Goal: Transaction & Acquisition: Purchase product/service

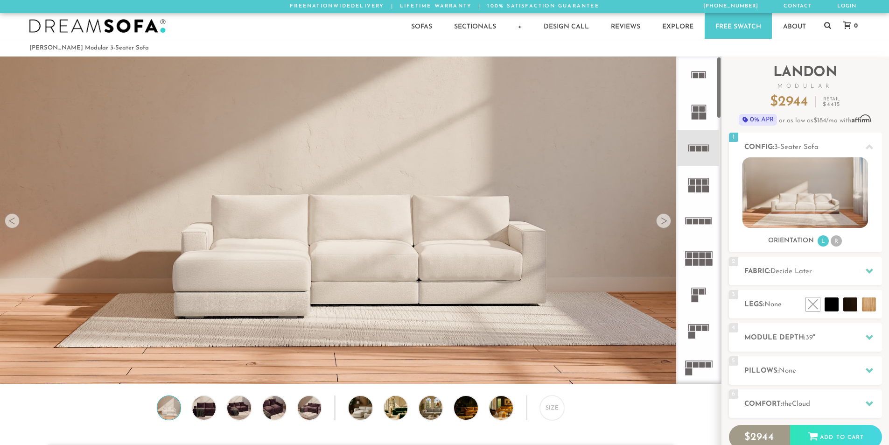
click at [705, 223] on rect at bounding box center [708, 222] width 6 height 6
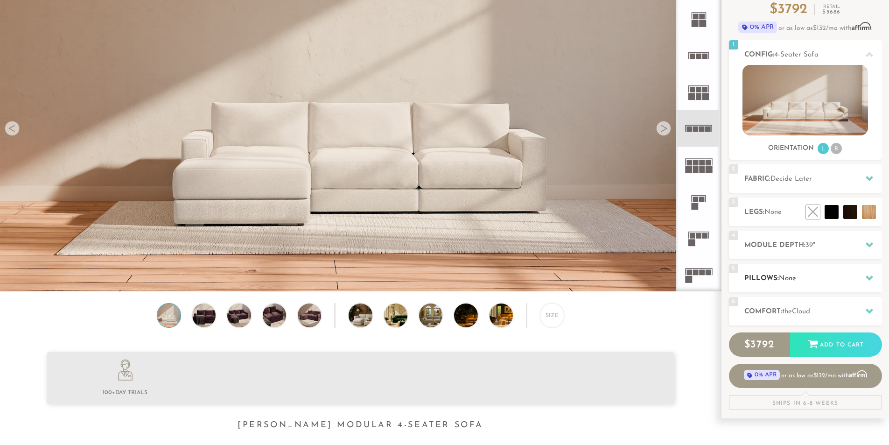
scroll to position [93, 0]
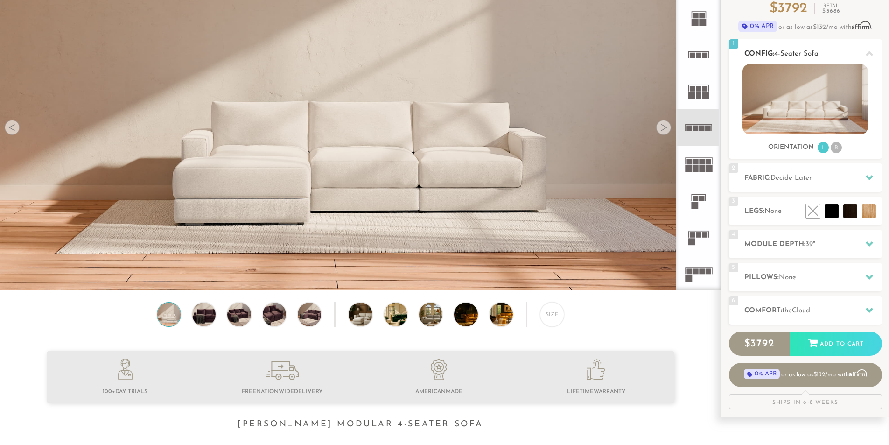
click at [837, 146] on li "R" at bounding box center [835, 147] width 11 height 11
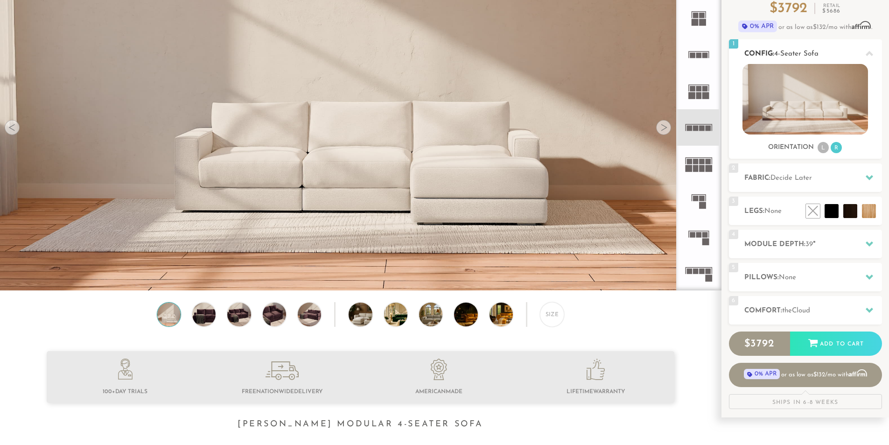
click at [827, 149] on li "L" at bounding box center [822, 147] width 11 height 11
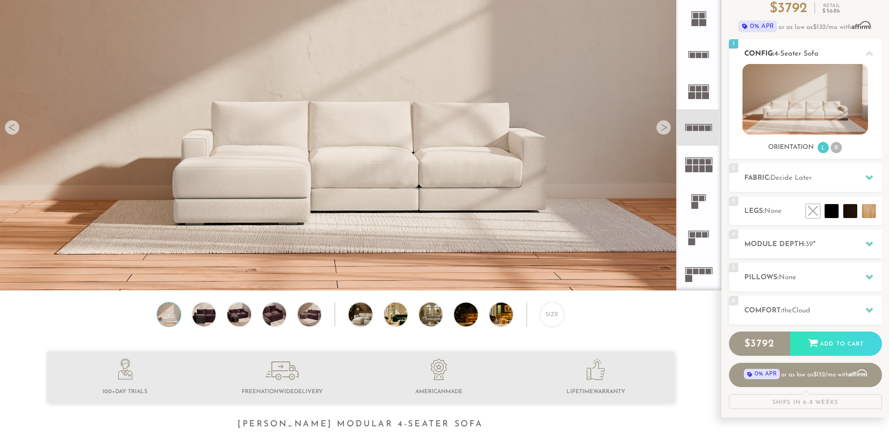
click at [838, 146] on li "R" at bounding box center [835, 147] width 11 height 11
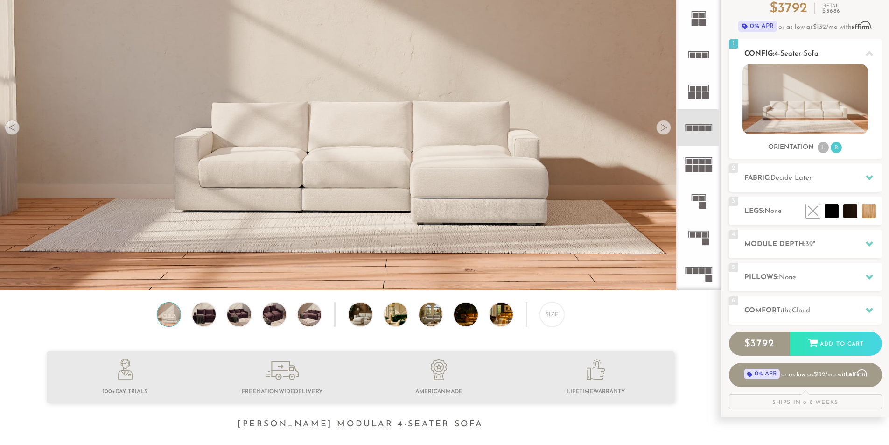
click at [826, 151] on li "L" at bounding box center [822, 147] width 11 height 11
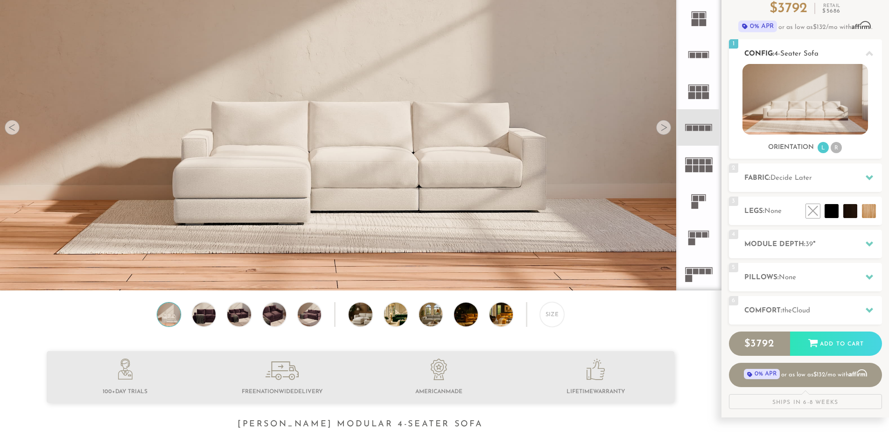
scroll to position [0, 0]
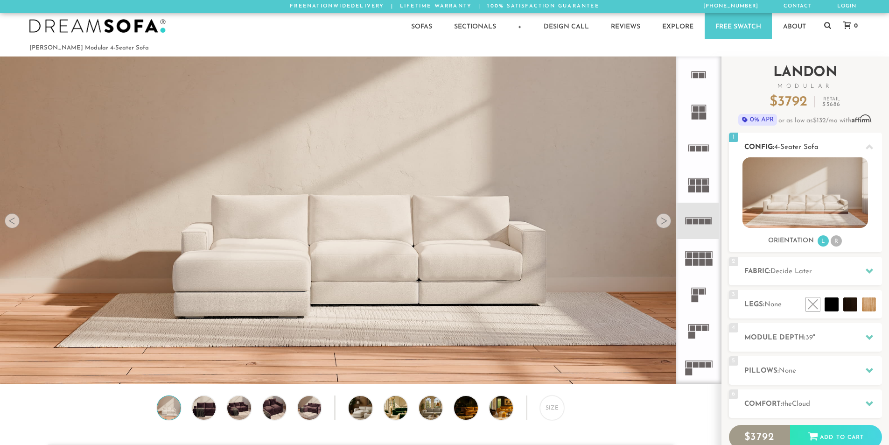
click at [817, 148] on span "4-Seater Sofa" at bounding box center [796, 147] width 44 height 7
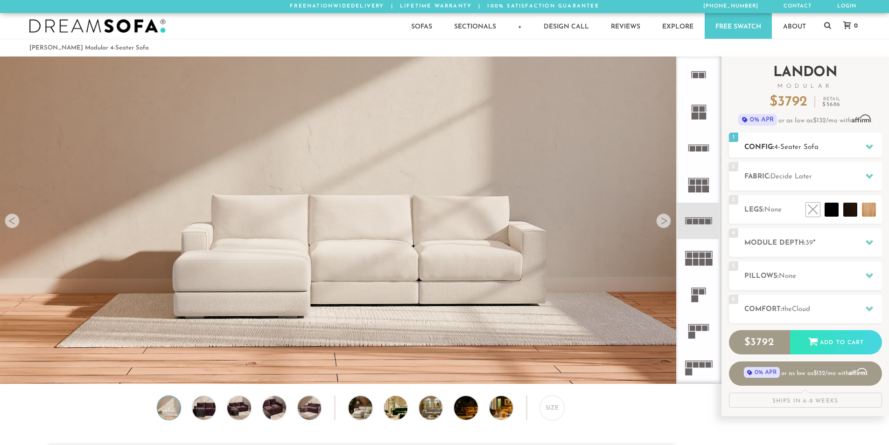
click at [817, 148] on span "4-Seater Sofa" at bounding box center [796, 147] width 44 height 7
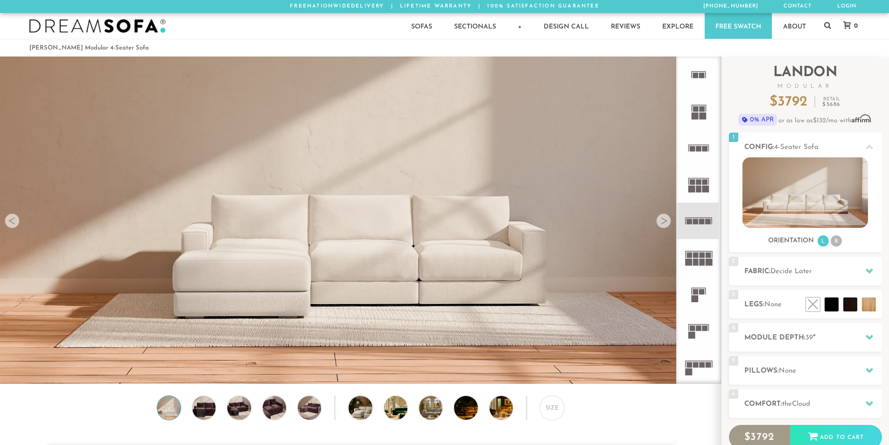
click at [708, 215] on icon at bounding box center [698, 220] width 36 height 36
click at [702, 211] on icon at bounding box center [698, 220] width 36 height 36
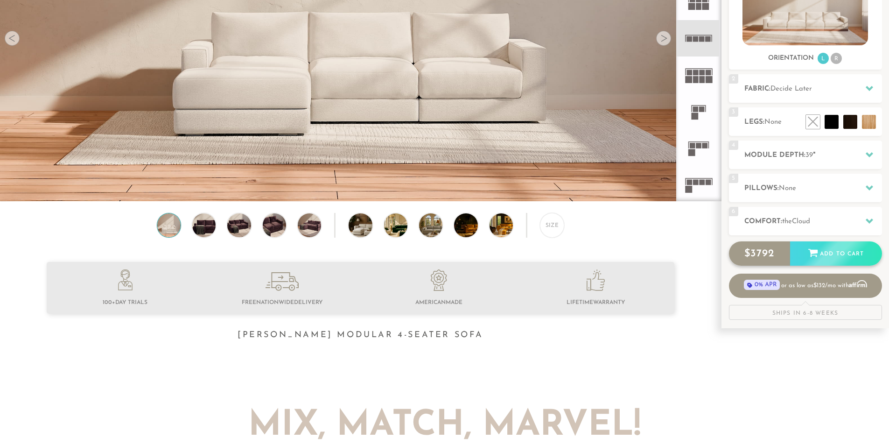
scroll to position [187, 0]
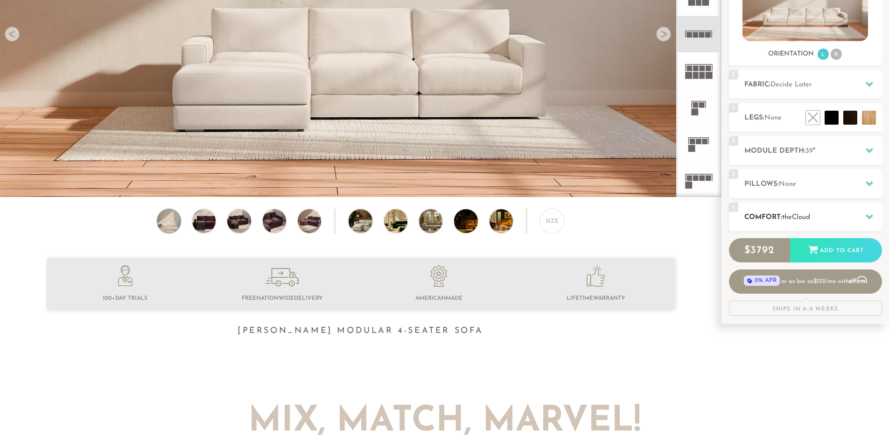
click at [851, 218] on h2 "Comfort: the Cloud" at bounding box center [813, 217] width 138 height 11
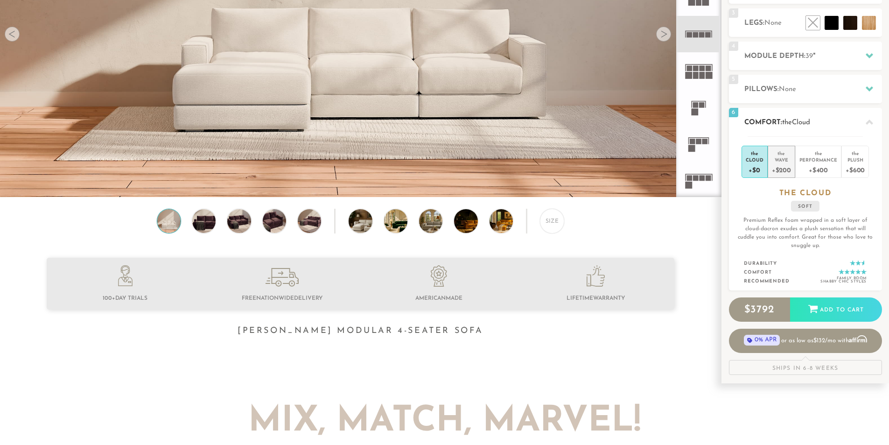
click at [781, 163] on div "+$200" at bounding box center [781, 170] width 19 height 14
click at [828, 166] on div "+$400" at bounding box center [818, 170] width 38 height 14
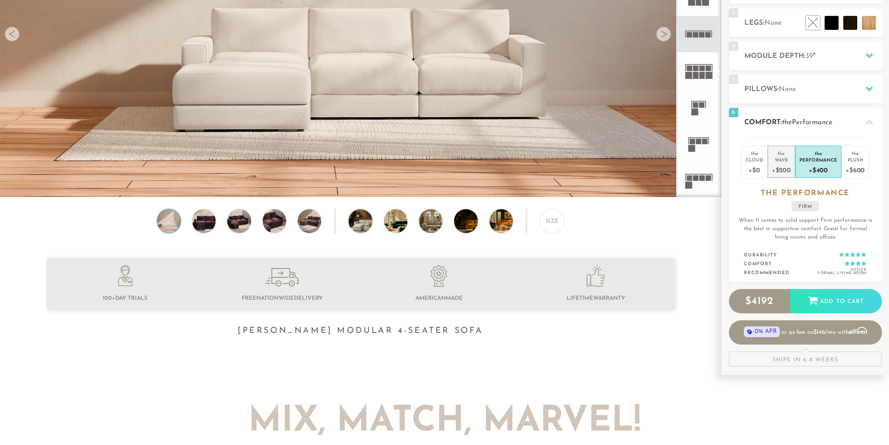
click at [783, 165] on div "+$200" at bounding box center [781, 170] width 19 height 14
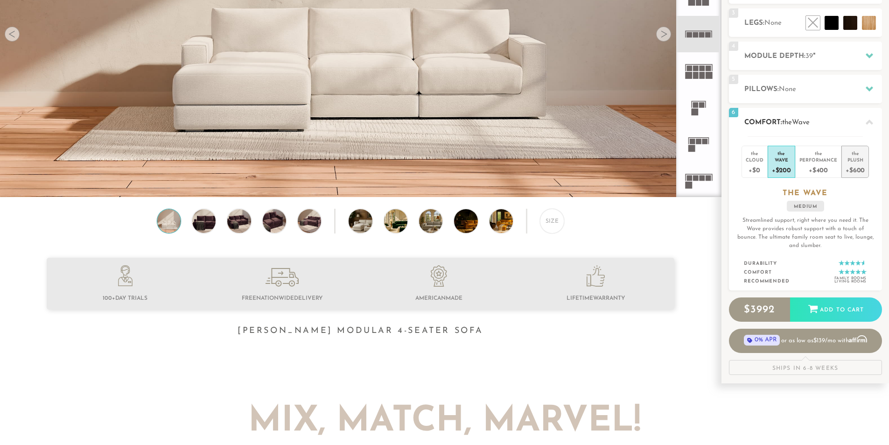
click at [853, 164] on div "+$600" at bounding box center [854, 170] width 19 height 14
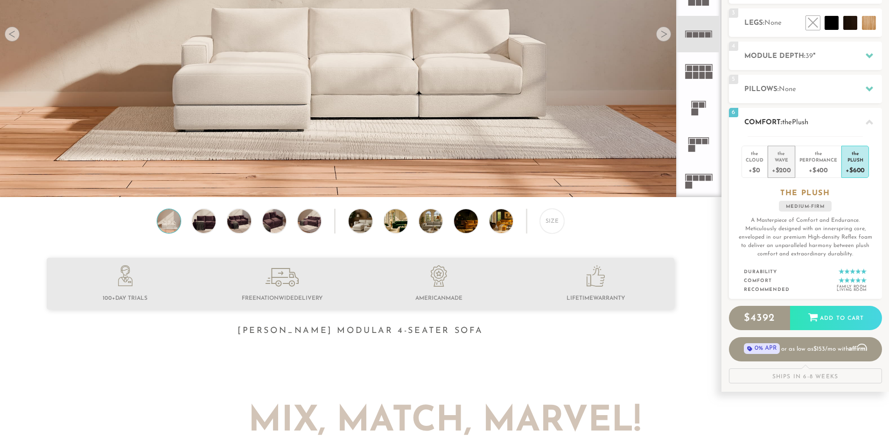
click at [784, 167] on div "+$200" at bounding box center [781, 170] width 19 height 14
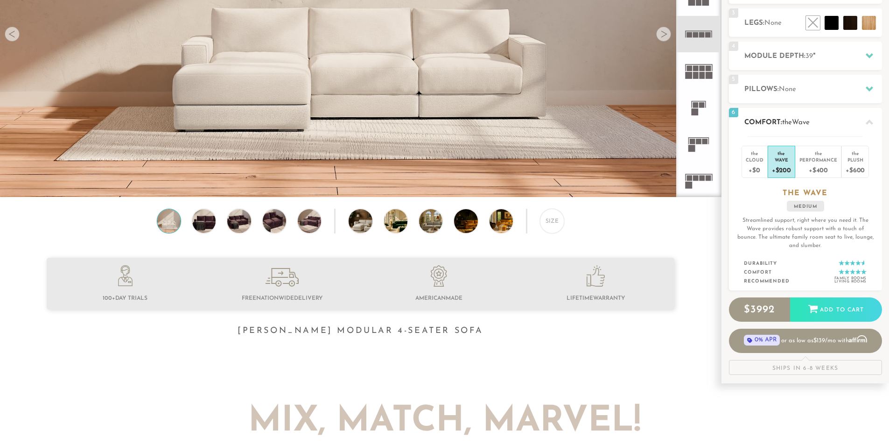
click at [843, 190] on h3 "the WAVE" at bounding box center [805, 193] width 153 height 10
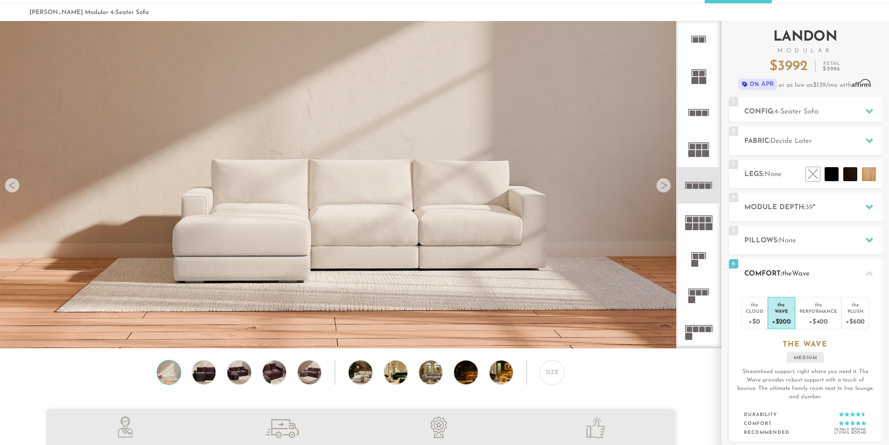
scroll to position [0, 0]
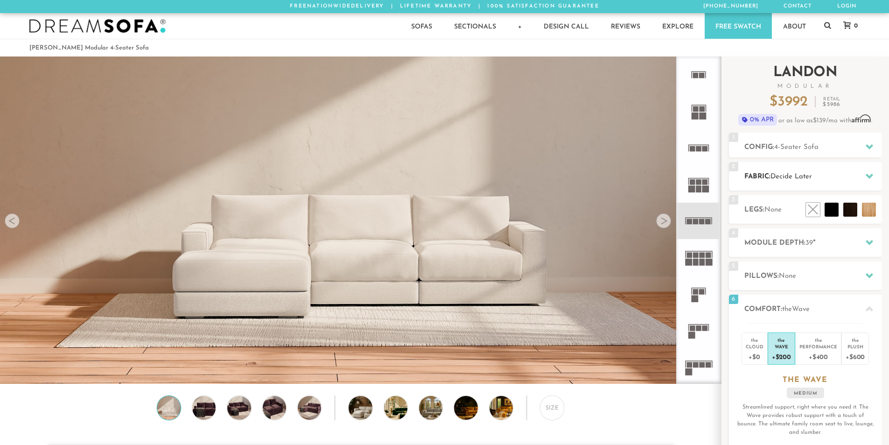
click at [822, 177] on h2 "Fabric: Decide Later" at bounding box center [813, 176] width 138 height 11
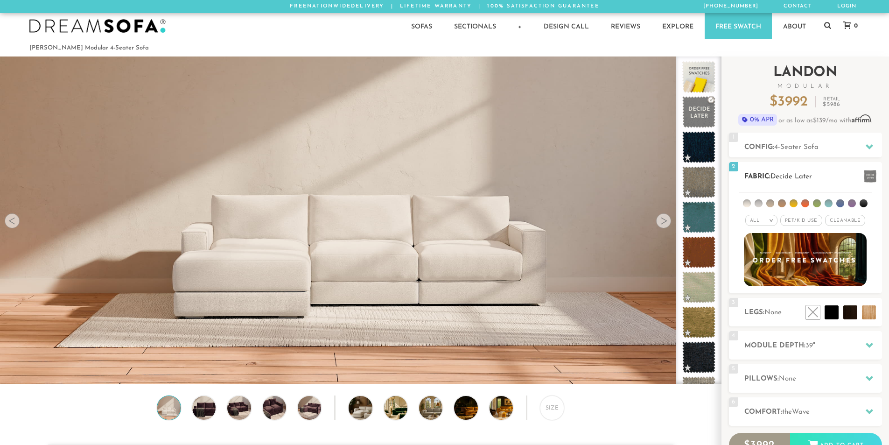
click at [831, 172] on h2 "Fabric: Decide Later" at bounding box center [813, 176] width 138 height 11
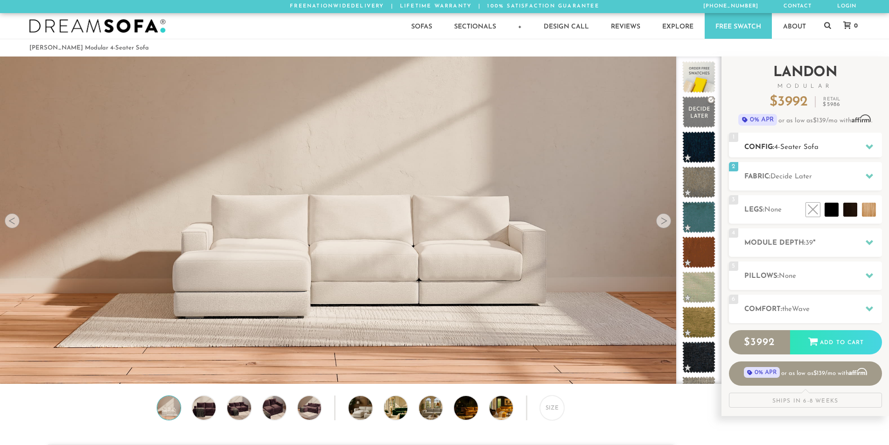
click at [851, 148] on h2 "Config: 4-Seater Sofa" at bounding box center [813, 147] width 138 height 11
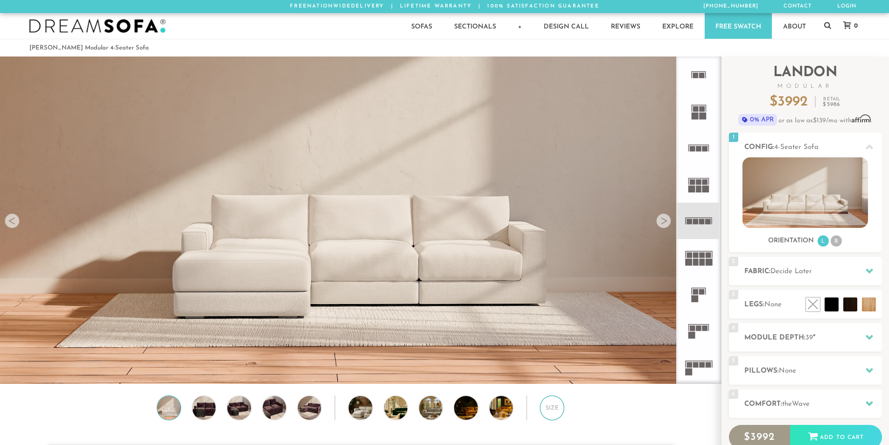
click at [547, 414] on div "Size" at bounding box center [552, 407] width 24 height 24
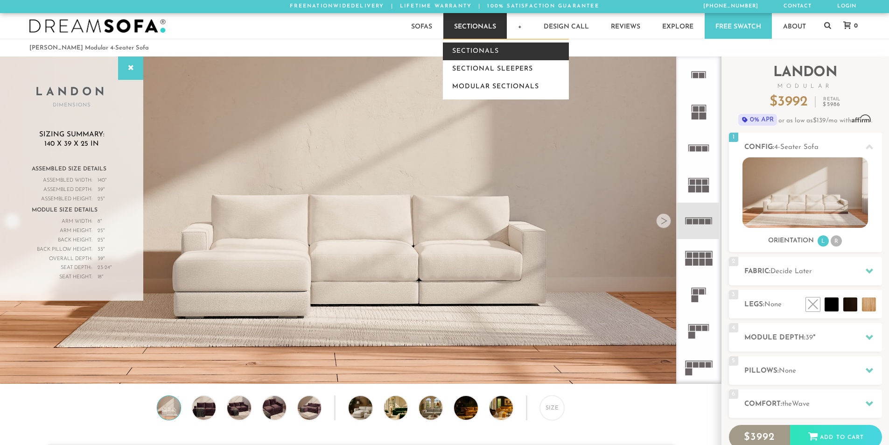
click at [475, 49] on link "Sectionals" at bounding box center [506, 51] width 126 height 18
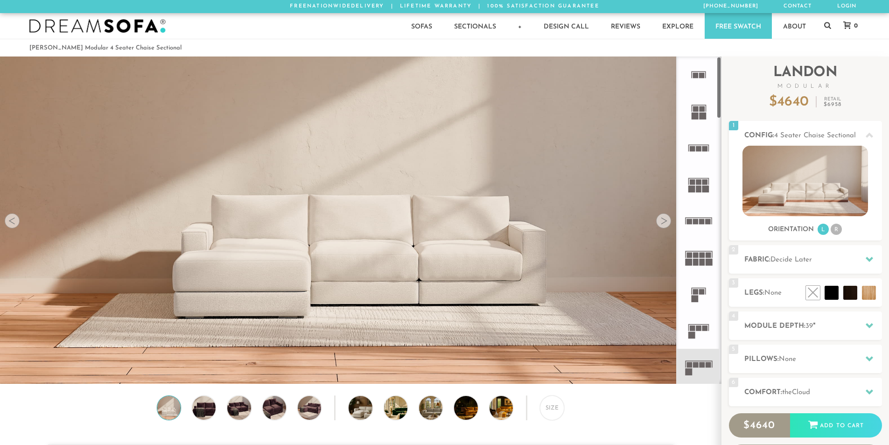
scroll to position [10925, 882]
click at [692, 217] on rect at bounding box center [698, 217] width 27 height 1
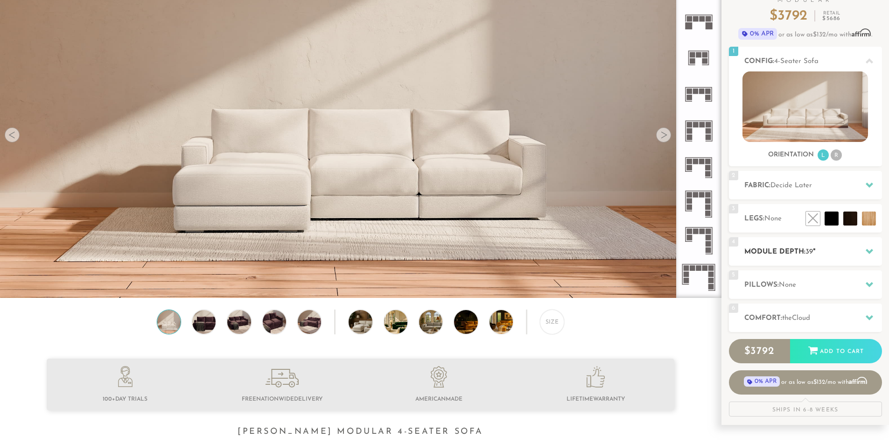
scroll to position [93, 0]
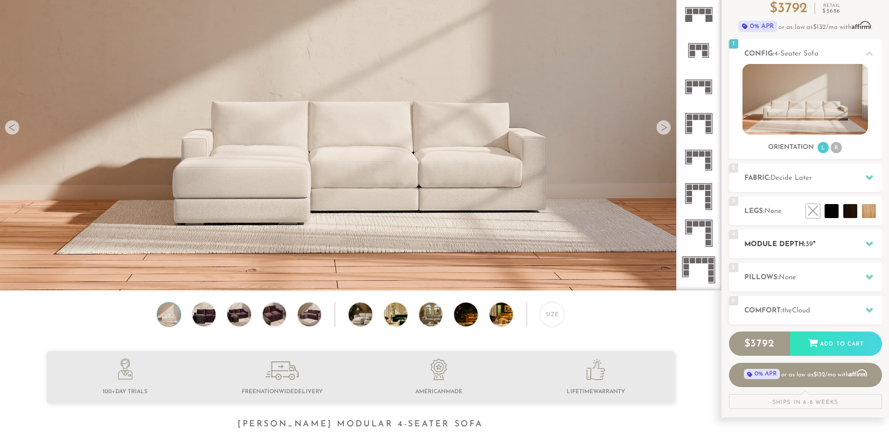
click at [861, 242] on div at bounding box center [869, 243] width 20 height 19
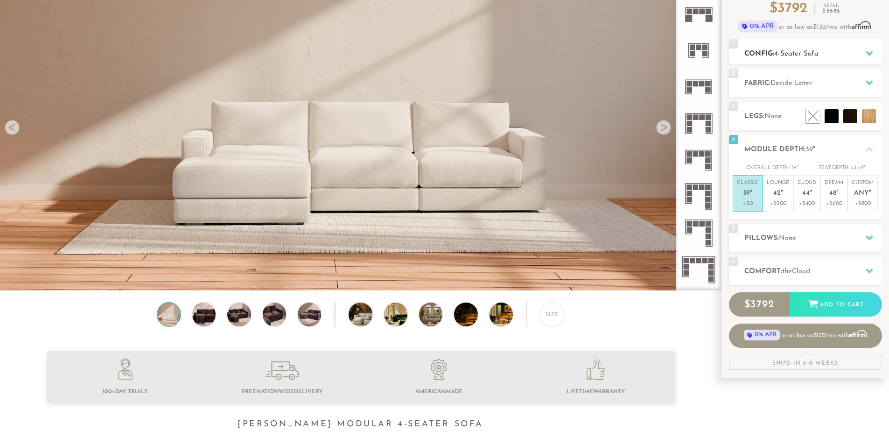
click at [809, 56] on span "4-Seater Sofa" at bounding box center [796, 53] width 44 height 7
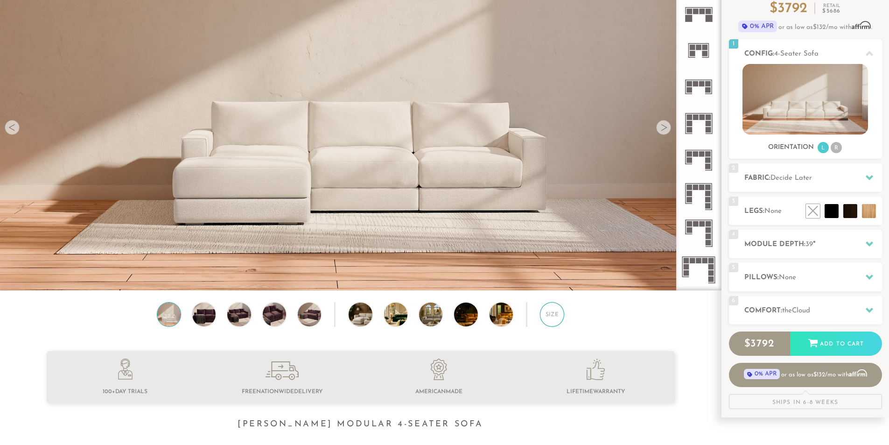
click at [561, 320] on div "Size" at bounding box center [552, 314] width 24 height 24
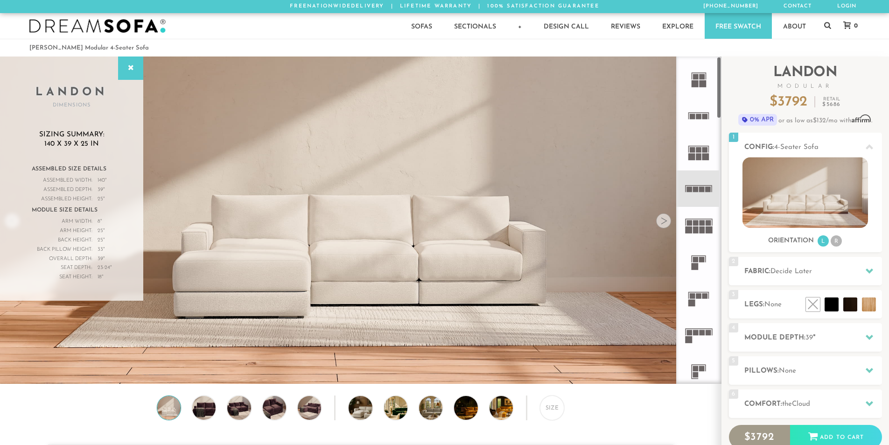
scroll to position [0, 0]
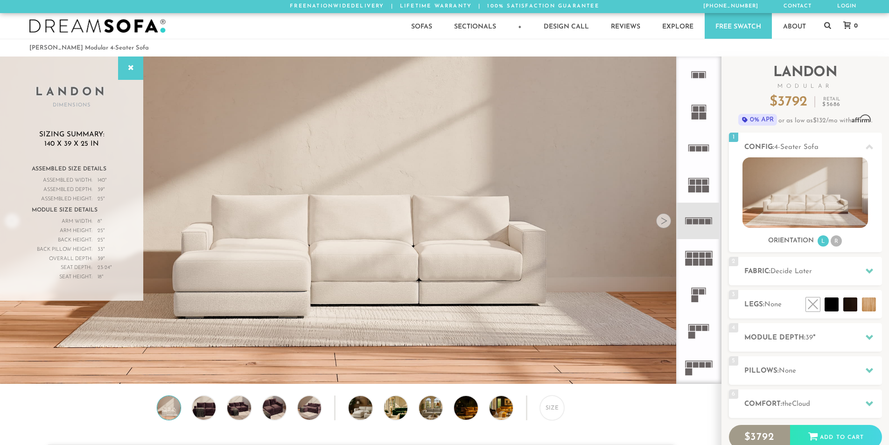
click at [701, 143] on icon at bounding box center [698, 148] width 36 height 36
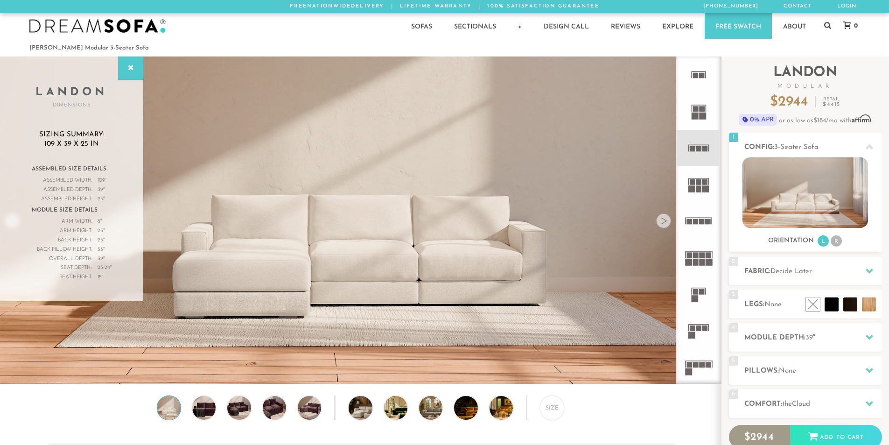
click at [702, 218] on rect at bounding box center [698, 217] width 27 height 1
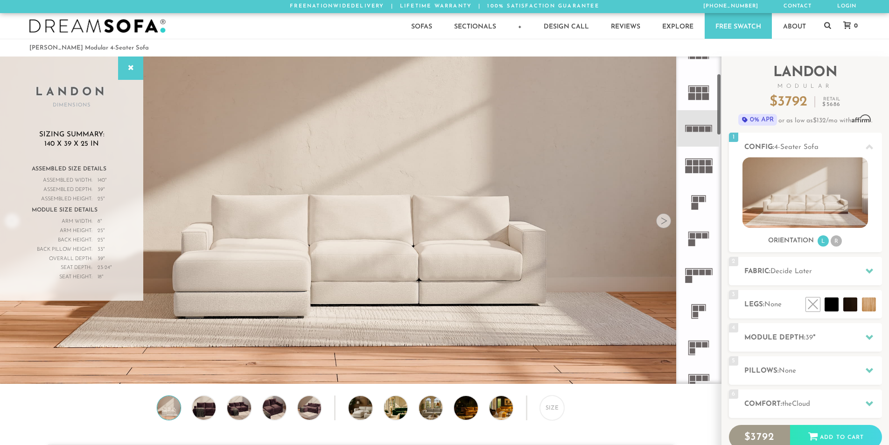
scroll to position [93, 0]
click at [702, 272] on rect at bounding box center [702, 272] width 6 height 6
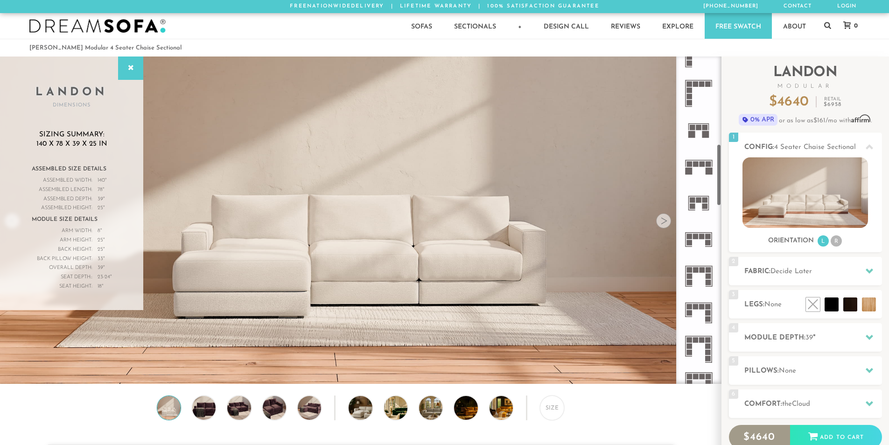
scroll to position [467, 0]
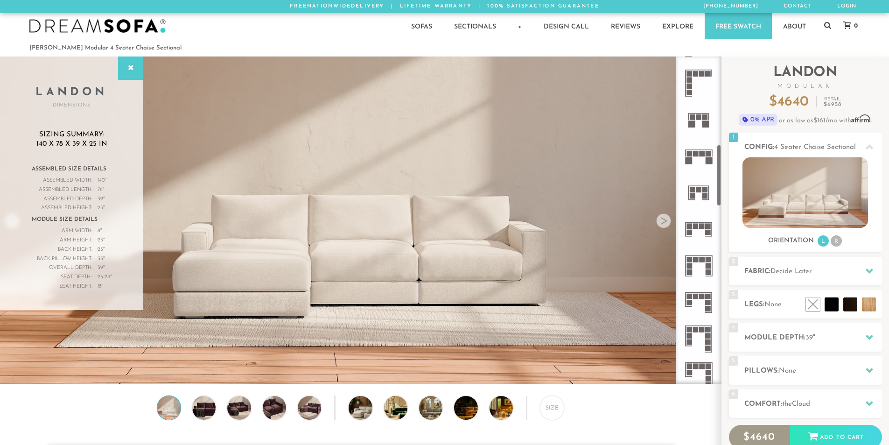
click at [702, 230] on icon at bounding box center [698, 229] width 36 height 36
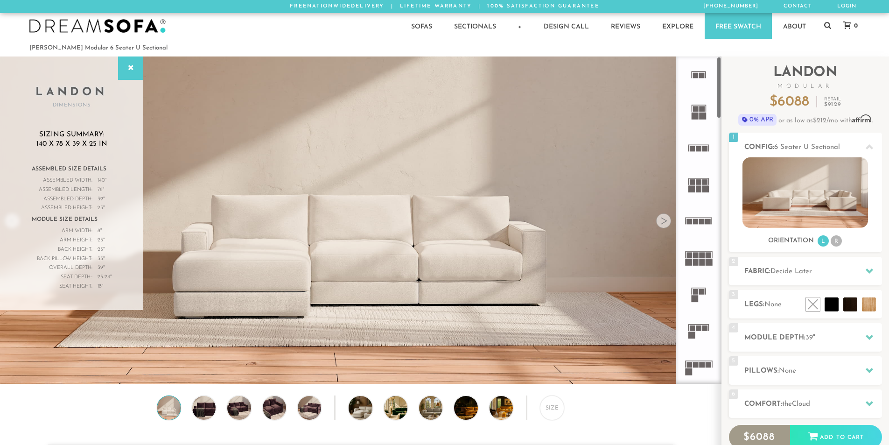
click at [711, 217] on rect at bounding box center [698, 217] width 27 height 1
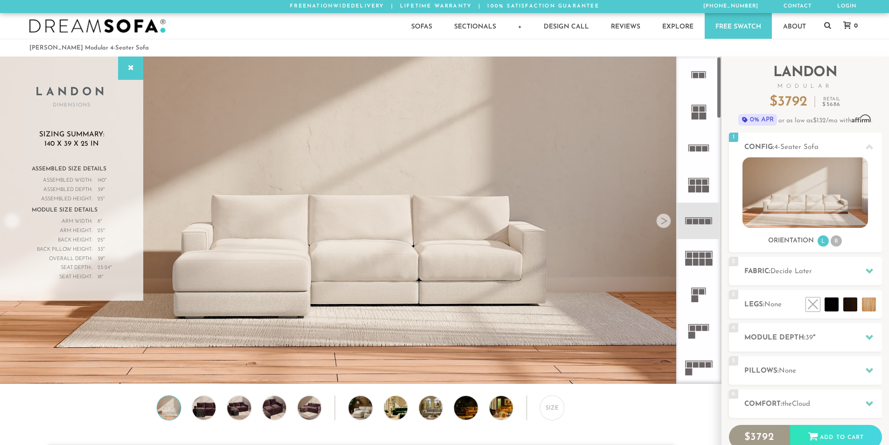
click at [664, 221] on div at bounding box center [663, 220] width 15 height 15
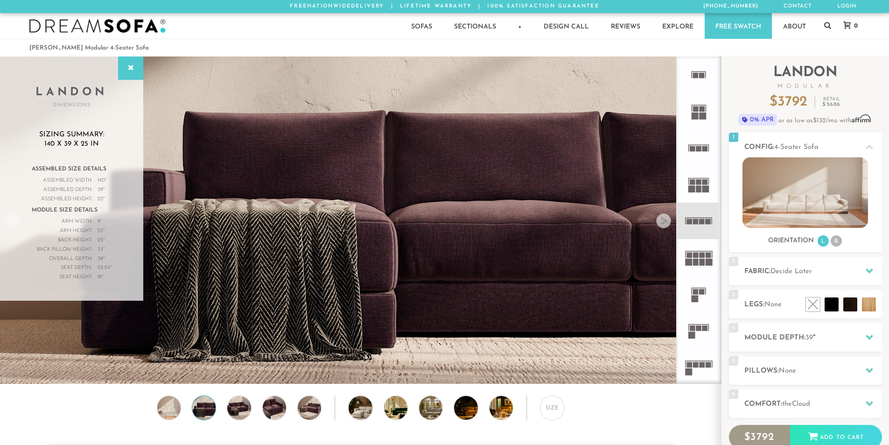
click at [664, 221] on div at bounding box center [663, 220] width 15 height 15
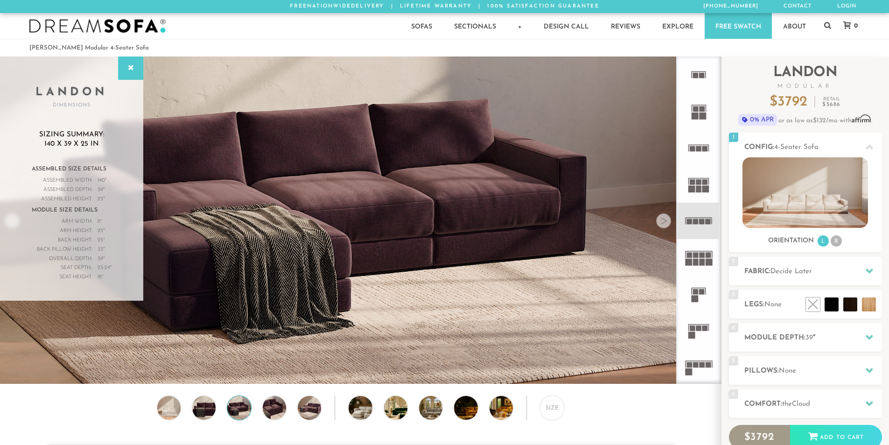
click at [664, 221] on div at bounding box center [663, 220] width 15 height 15
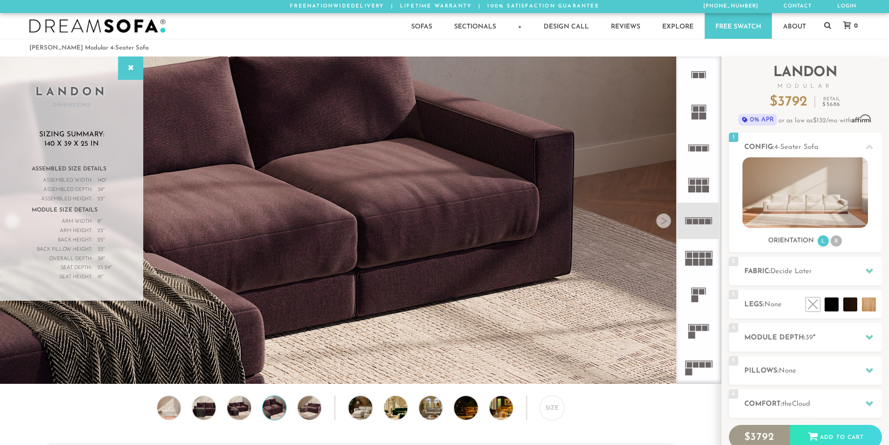
click at [664, 221] on div at bounding box center [663, 220] width 15 height 15
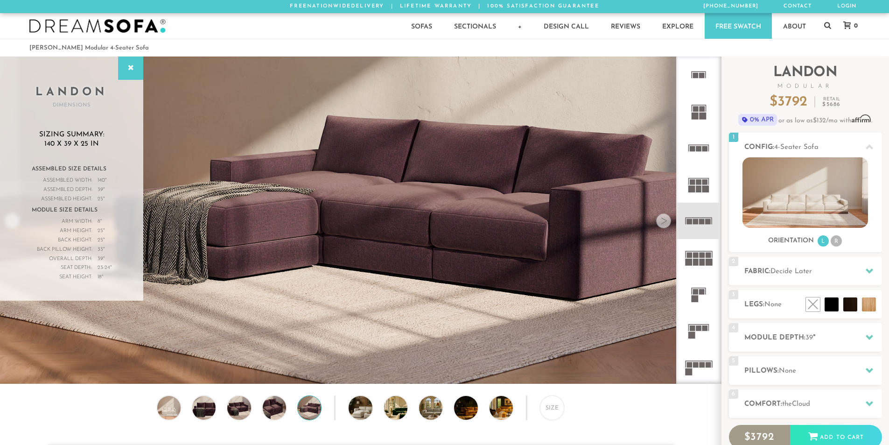
click at [664, 221] on div at bounding box center [663, 220] width 15 height 15
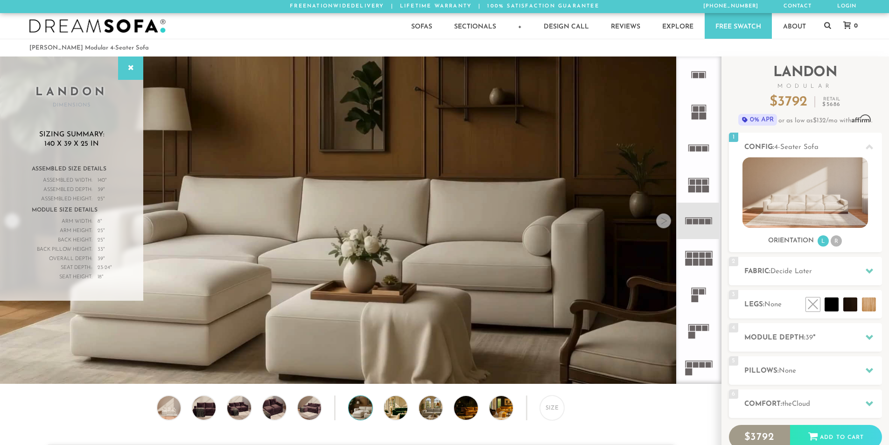
click at [664, 221] on div at bounding box center [663, 220] width 15 height 15
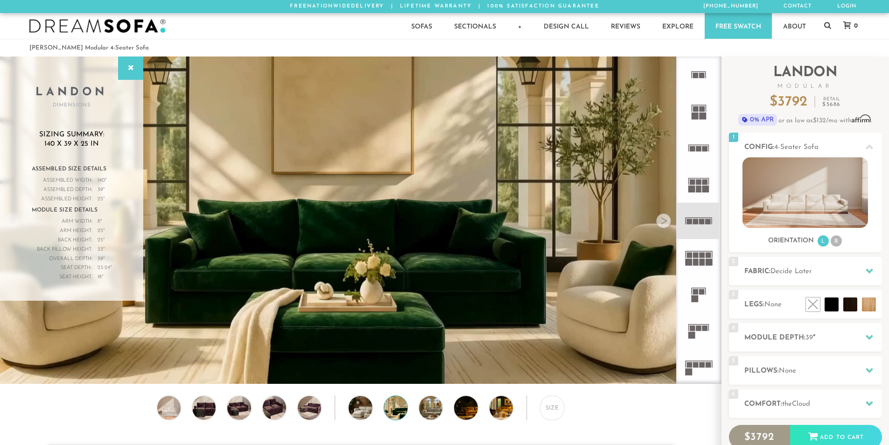
click at [664, 221] on div at bounding box center [663, 220] width 15 height 15
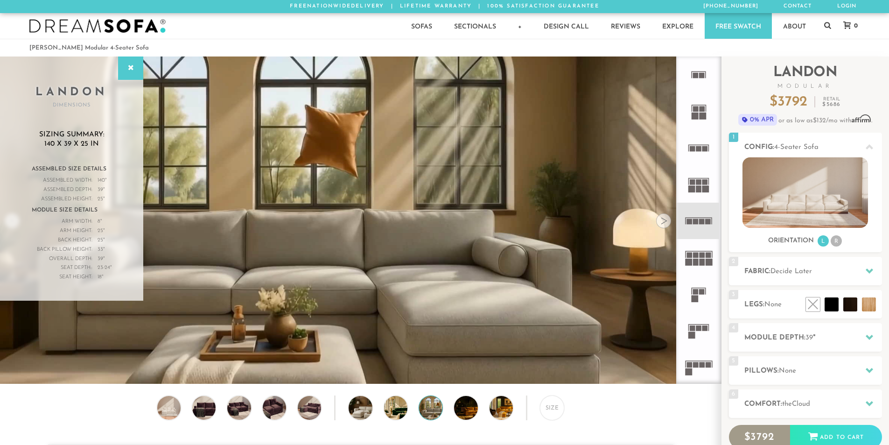
click at [664, 221] on div at bounding box center [663, 220] width 15 height 15
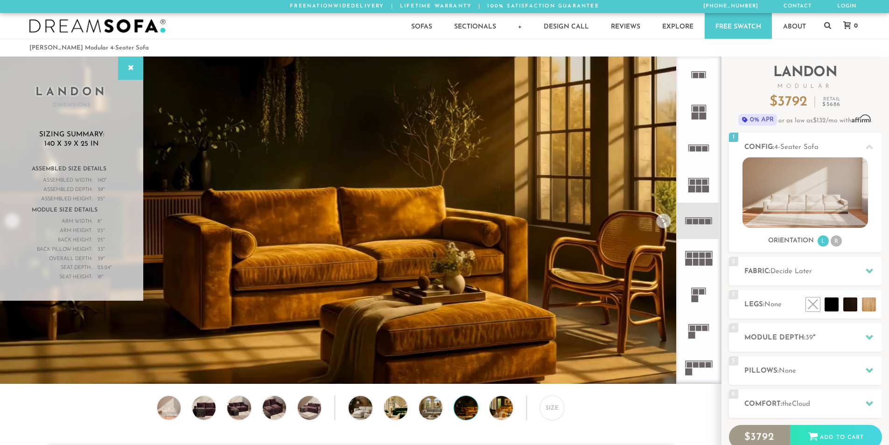
click at [664, 221] on div at bounding box center [663, 220] width 15 height 15
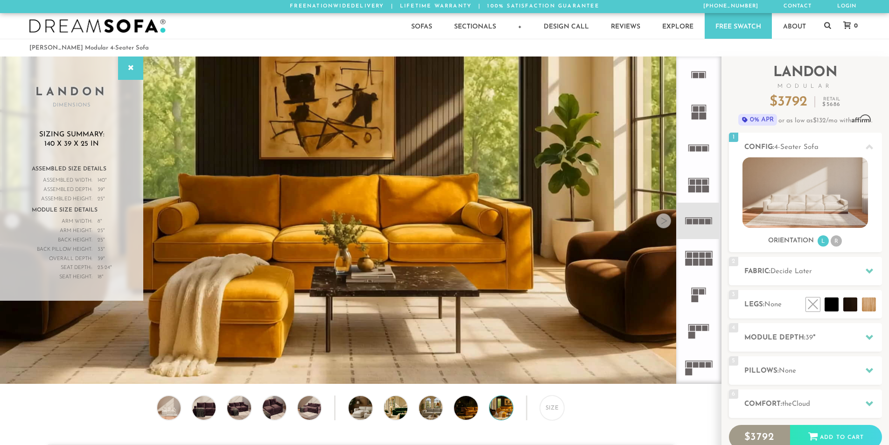
click at [666, 222] on div at bounding box center [663, 220] width 15 height 15
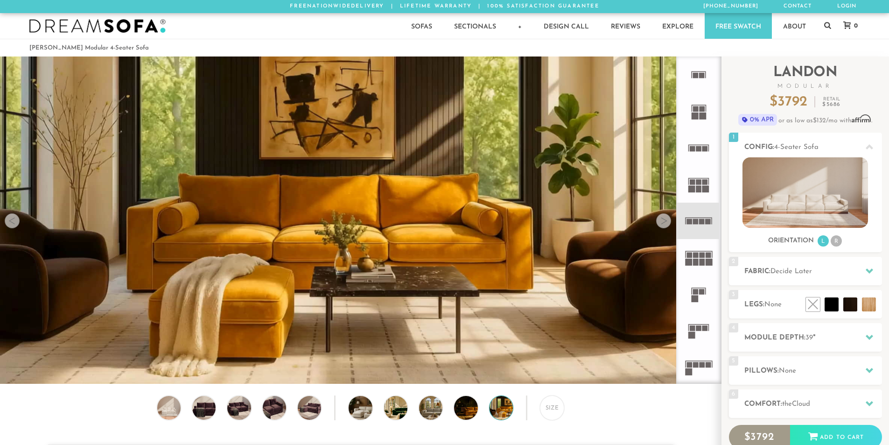
click at [666, 222] on div at bounding box center [663, 220] width 15 height 15
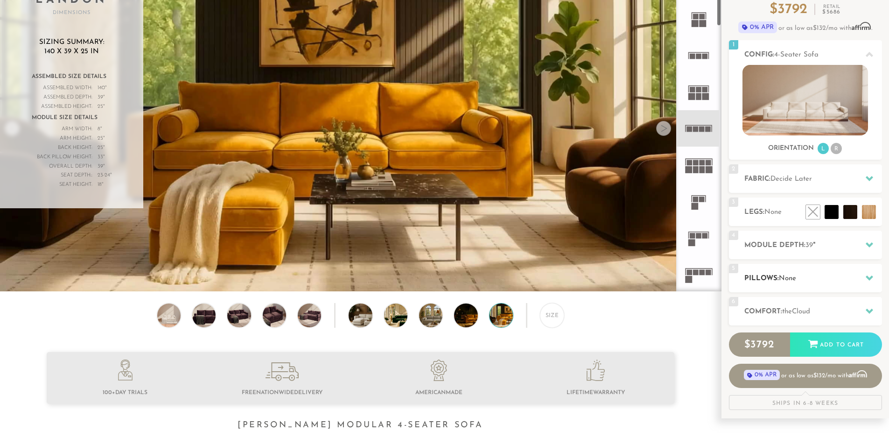
scroll to position [93, 0]
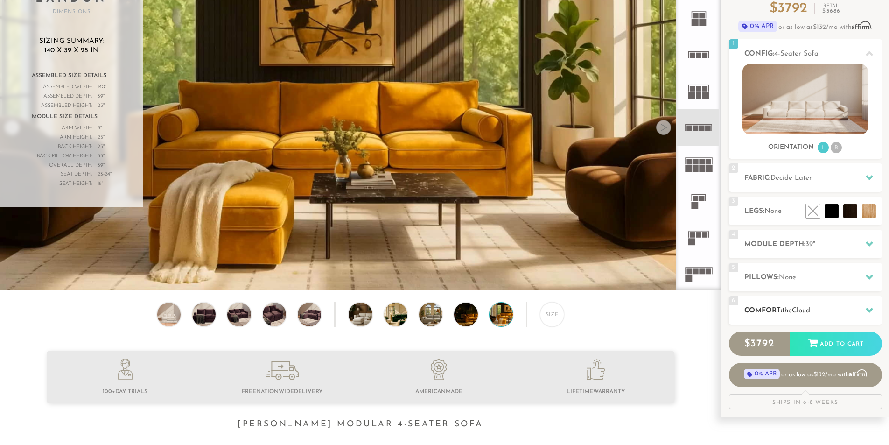
click at [830, 314] on h2 "Comfort: the Cloud" at bounding box center [813, 310] width 138 height 11
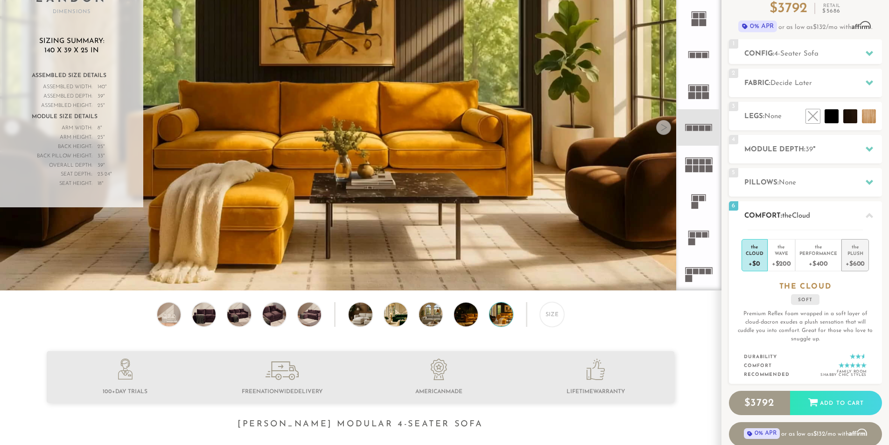
click at [855, 257] on div "+$600" at bounding box center [854, 263] width 19 height 14
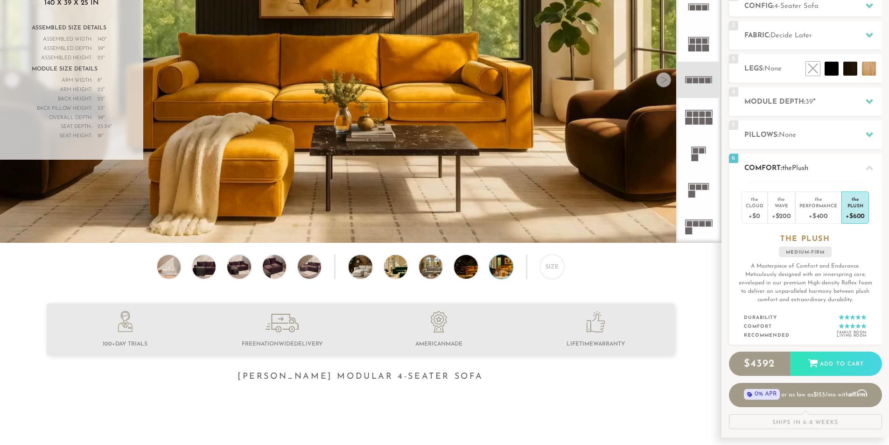
scroll to position [0, 0]
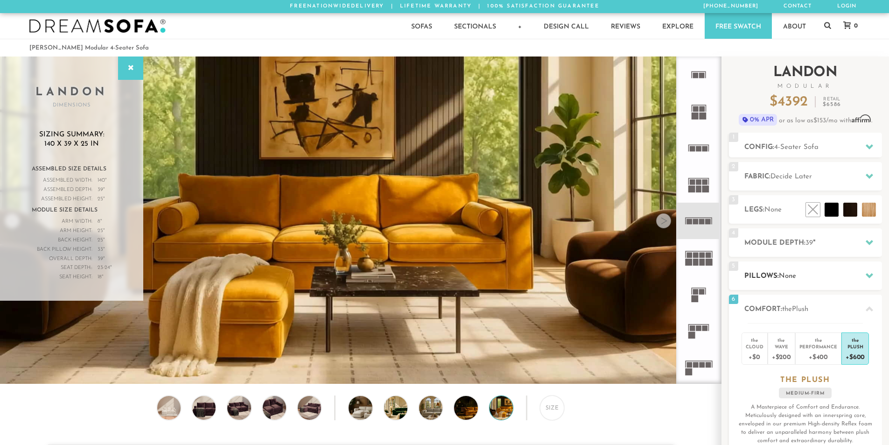
click at [828, 277] on h2 "Pillows: None" at bounding box center [813, 276] width 138 height 11
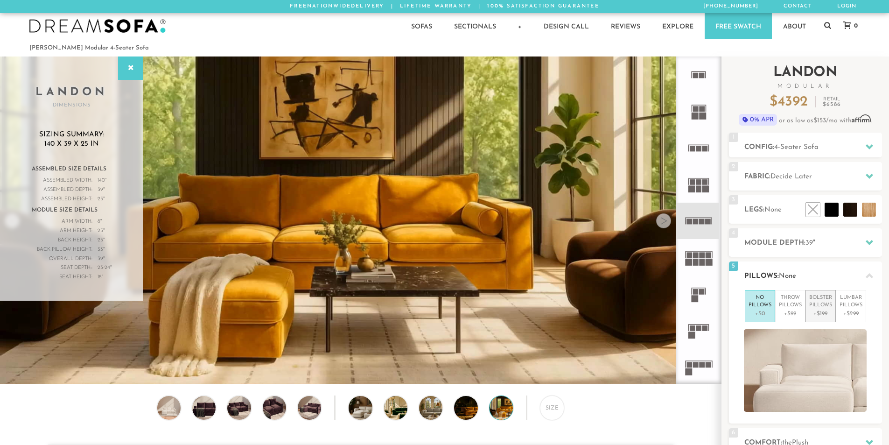
click at [819, 304] on p "Bolster Pillows" at bounding box center [820, 301] width 23 height 15
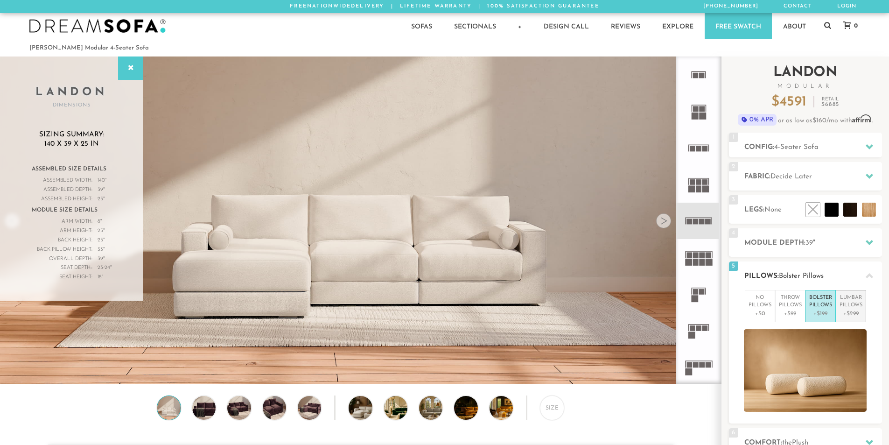
click at [852, 308] on p "Lumbar Pillows" at bounding box center [850, 301] width 23 height 15
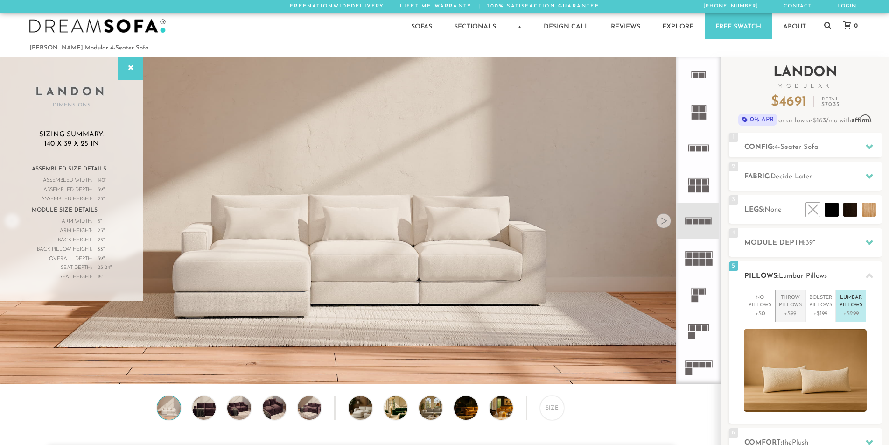
click at [796, 310] on p "+$99" at bounding box center [790, 313] width 23 height 8
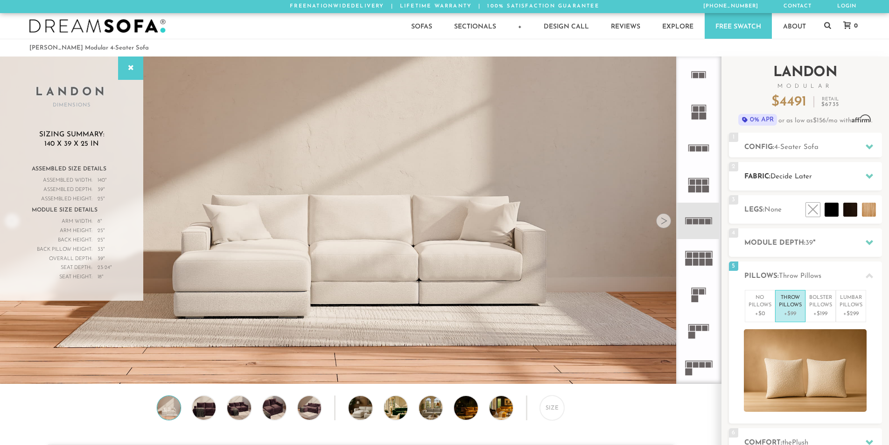
click at [854, 186] on div "2 Fabric: Decide Later" at bounding box center [805, 176] width 153 height 28
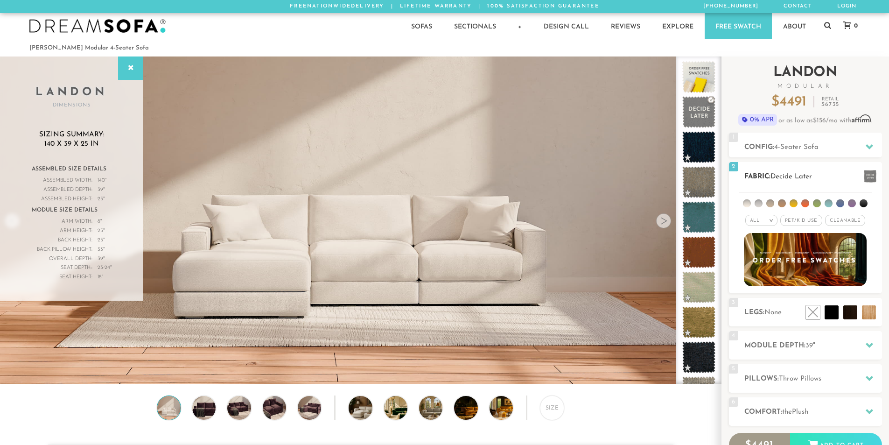
click at [793, 219] on span "Pet/Kid Use x" at bounding box center [801, 220] width 42 height 11
click at [51, 420] on div "Size" at bounding box center [360, 409] width 721 height 29
click at [734, 27] on link "Free Swatch" at bounding box center [738, 26] width 67 height 26
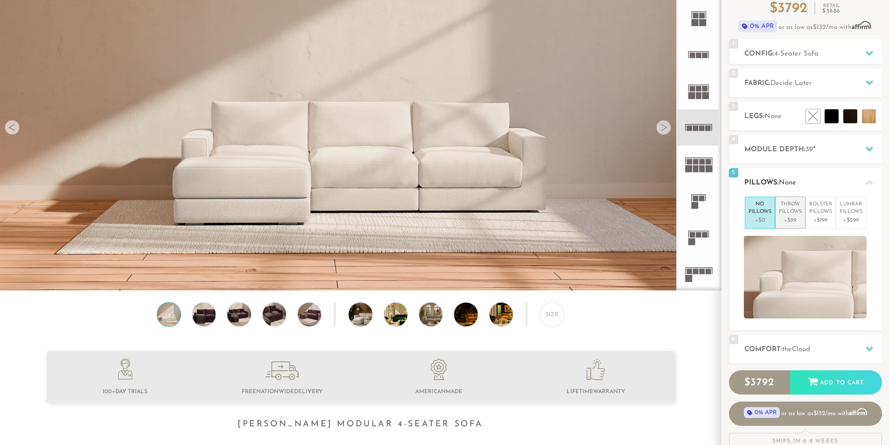
click at [784, 211] on p "Throw Pillows" at bounding box center [790, 208] width 23 height 15
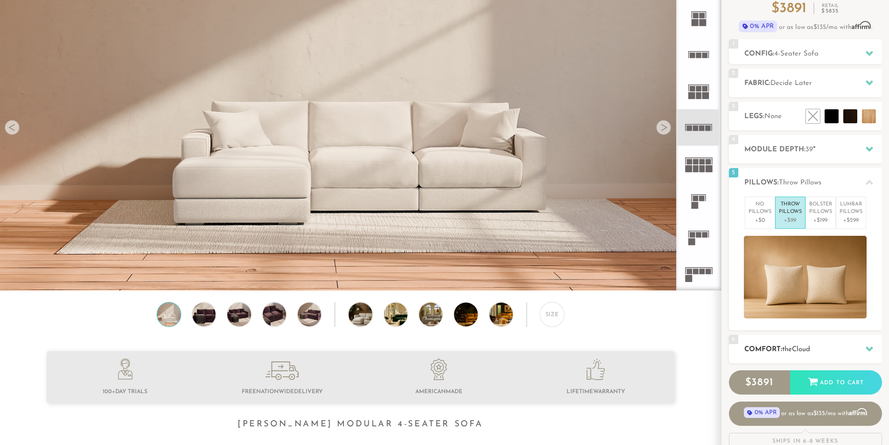
click at [833, 349] on h2 "Comfort: the Cloud" at bounding box center [813, 349] width 138 height 11
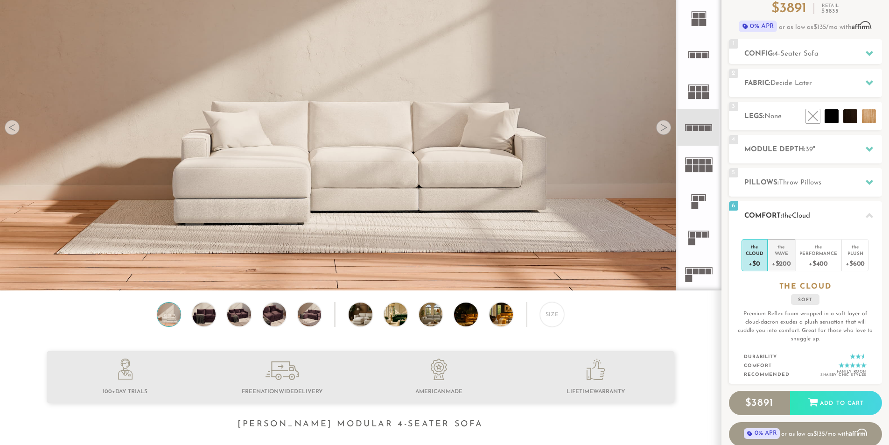
click at [781, 255] on div "Wave" at bounding box center [781, 253] width 19 height 7
click at [851, 254] on div "Plush" at bounding box center [854, 253] width 19 height 7
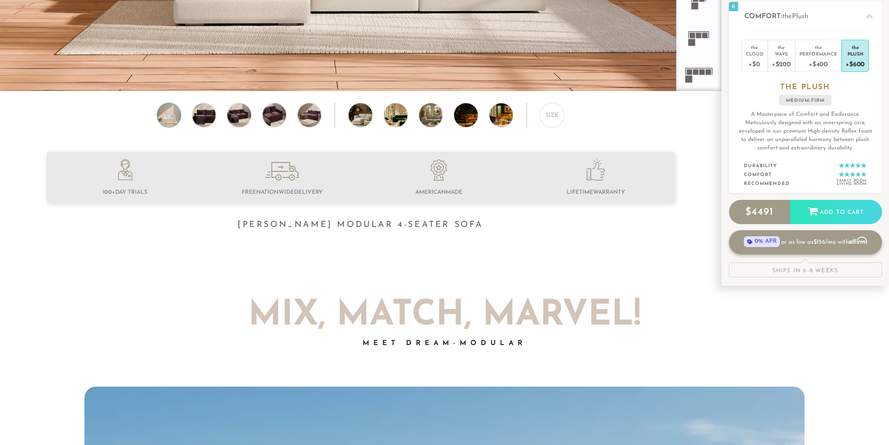
scroll to position [297, 0]
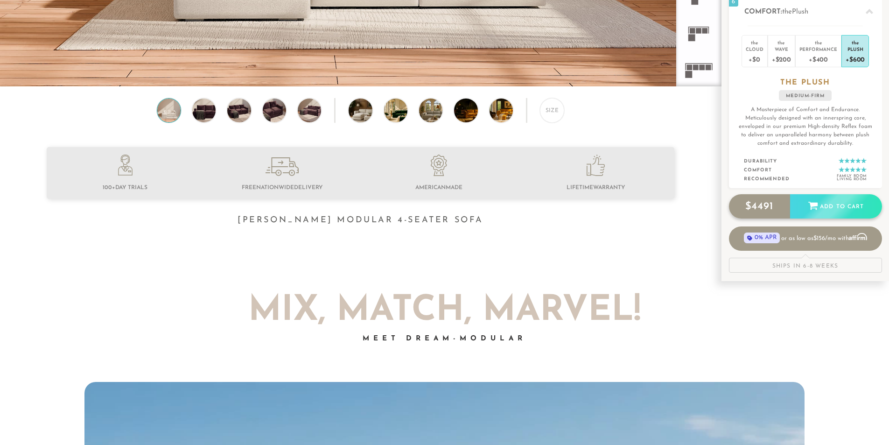
click at [828, 199] on div "Add to Cart" at bounding box center [836, 206] width 92 height 25
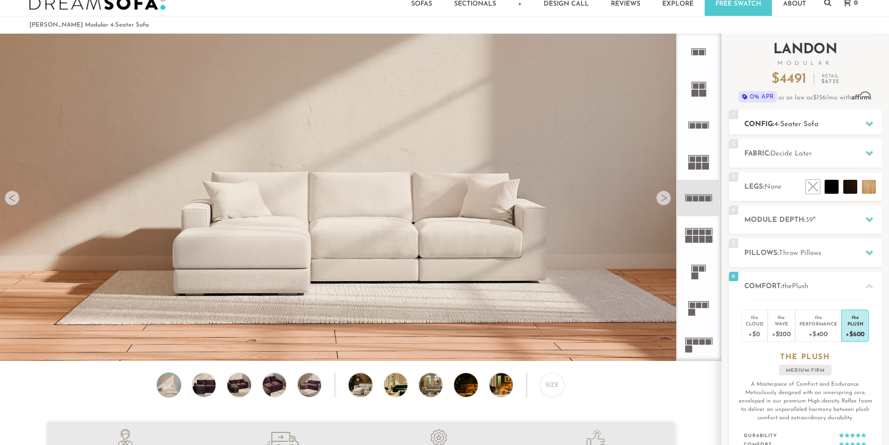
scroll to position [0, 0]
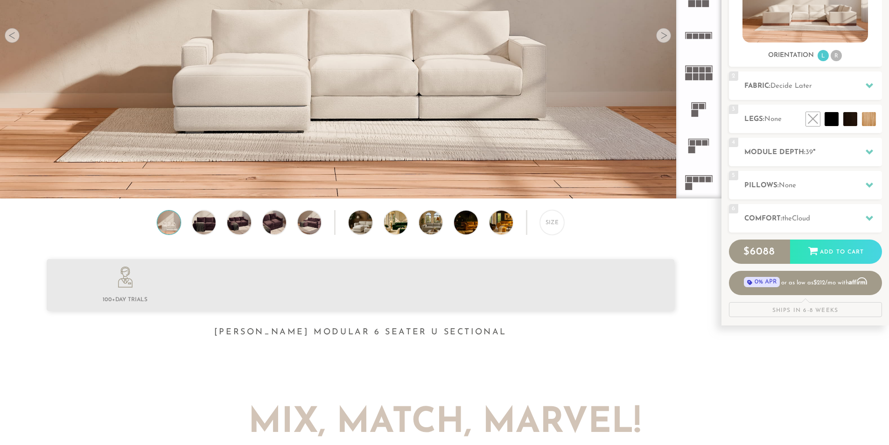
scroll to position [190, 0]
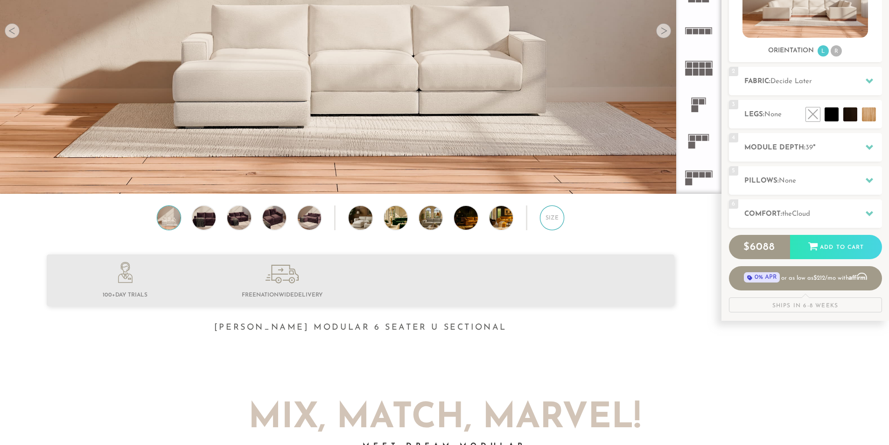
click at [555, 223] on div "Size" at bounding box center [552, 217] width 24 height 24
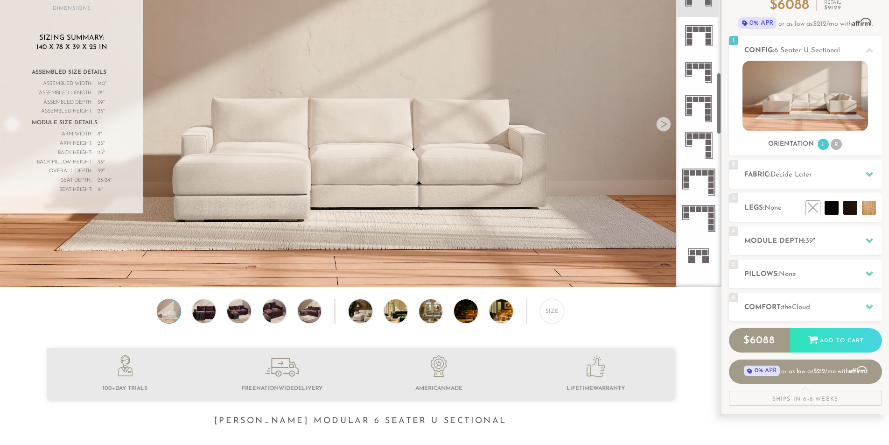
scroll to position [602, 0]
click at [698, 211] on icon at bounding box center [698, 216] width 36 height 36
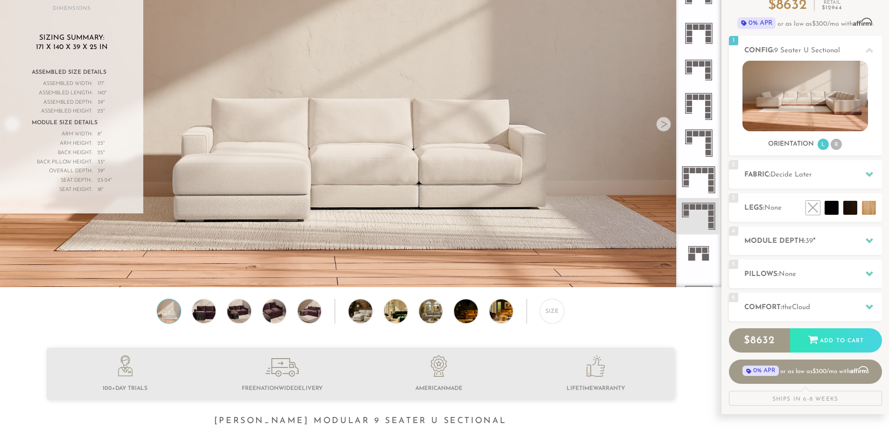
click at [699, 173] on rect at bounding box center [699, 170] width 6 height 6
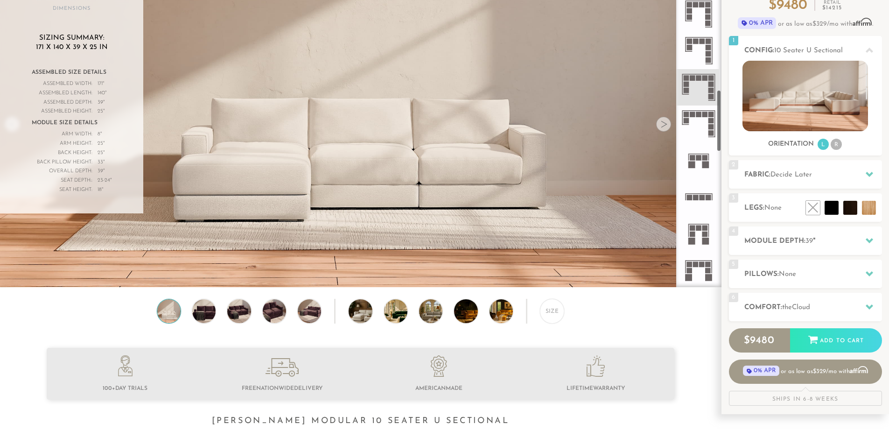
scroll to position [696, 0]
click at [700, 191] on icon at bounding box center [698, 195] width 36 height 36
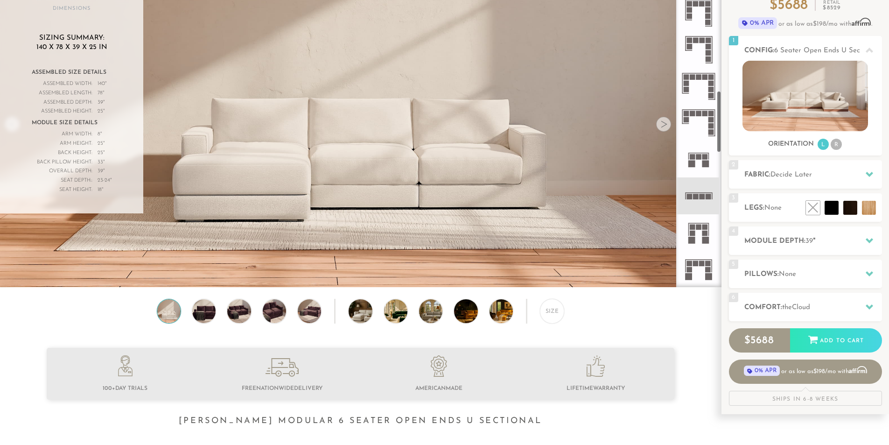
click at [704, 194] on icon at bounding box center [698, 195] width 36 height 36
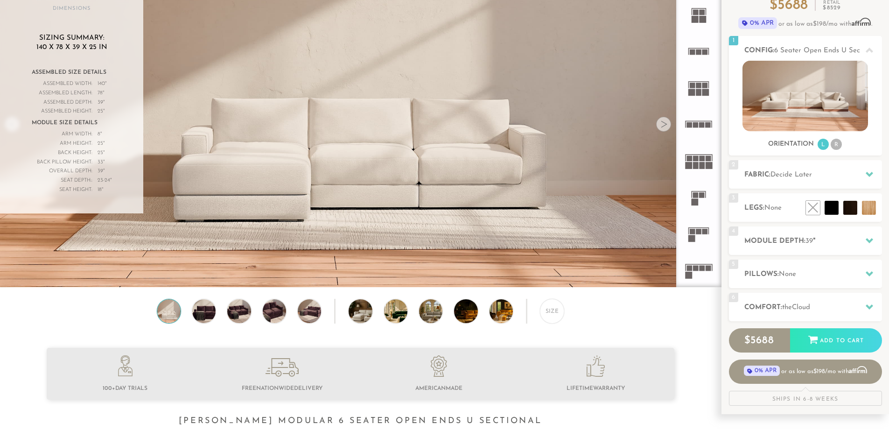
click at [695, 129] on icon at bounding box center [698, 124] width 36 height 36
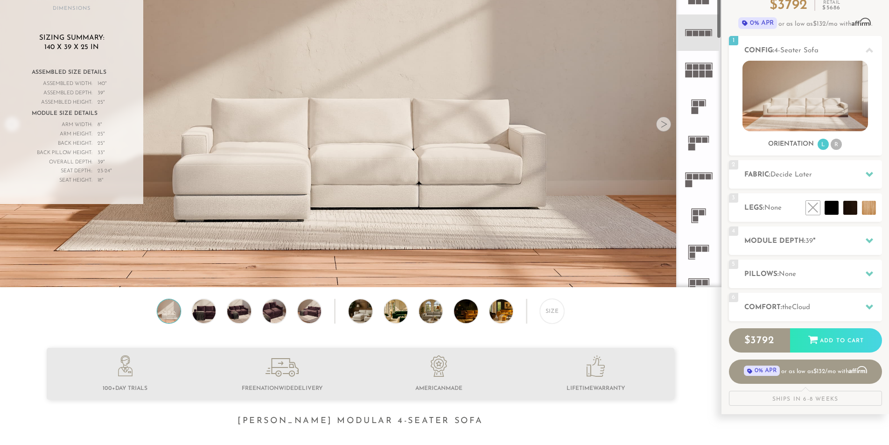
scroll to position [93, 0]
click at [699, 173] on rect at bounding box center [702, 175] width 6 height 6
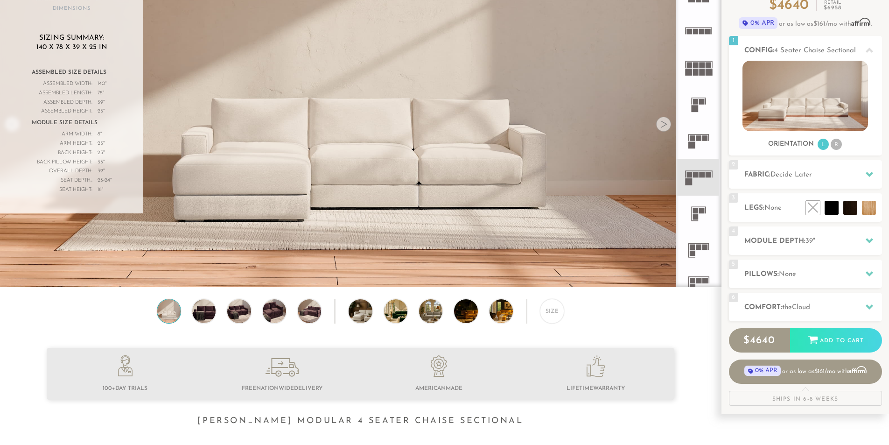
click at [699, 173] on rect at bounding box center [702, 175] width 6 height 6
click at [659, 124] on div at bounding box center [663, 124] width 15 height 15
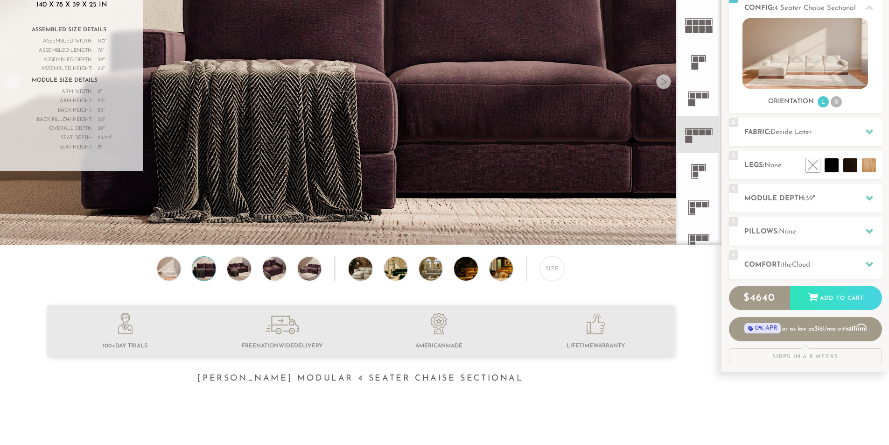
scroll to position [144, 0]
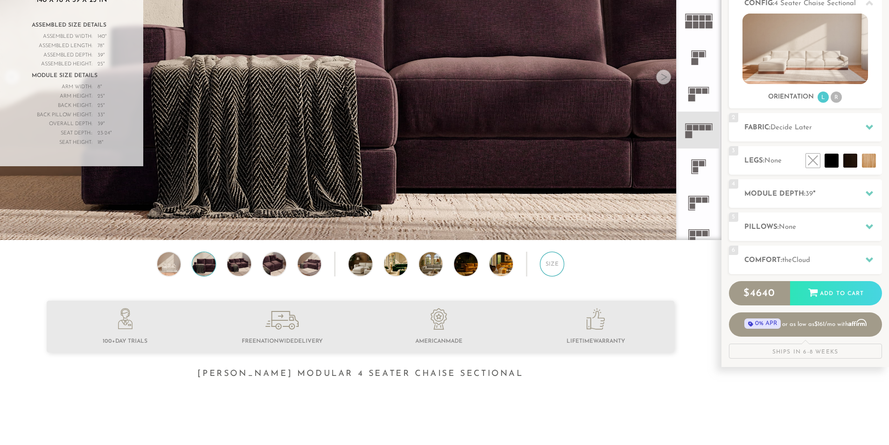
click at [549, 269] on div "Size" at bounding box center [552, 263] width 24 height 24
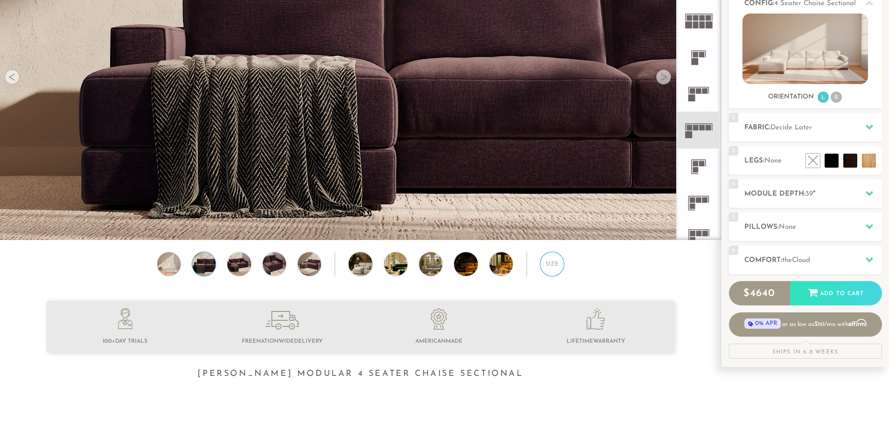
click at [549, 269] on div "Size" at bounding box center [552, 263] width 24 height 24
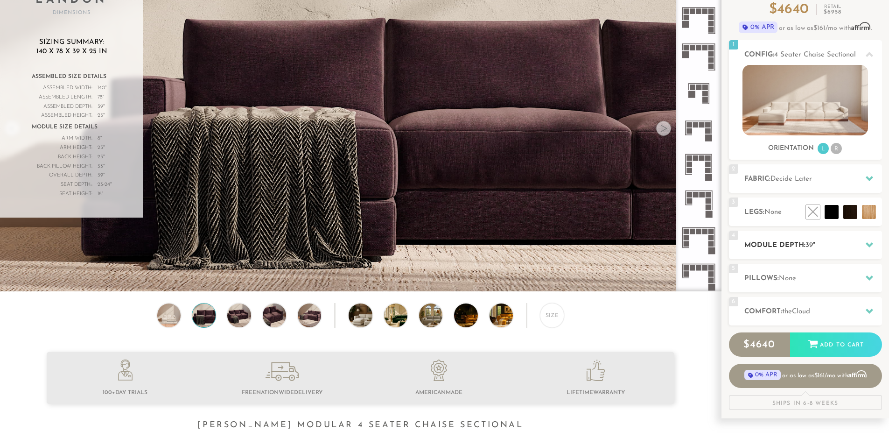
scroll to position [93, 0]
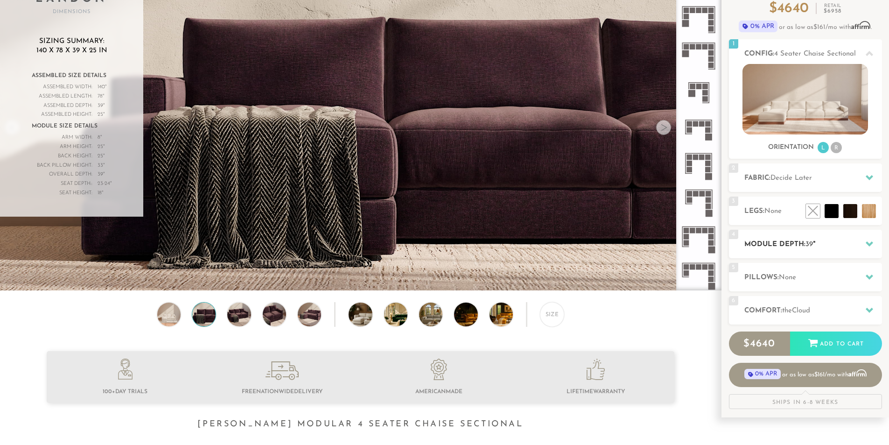
click at [874, 243] on div at bounding box center [869, 243] width 20 height 19
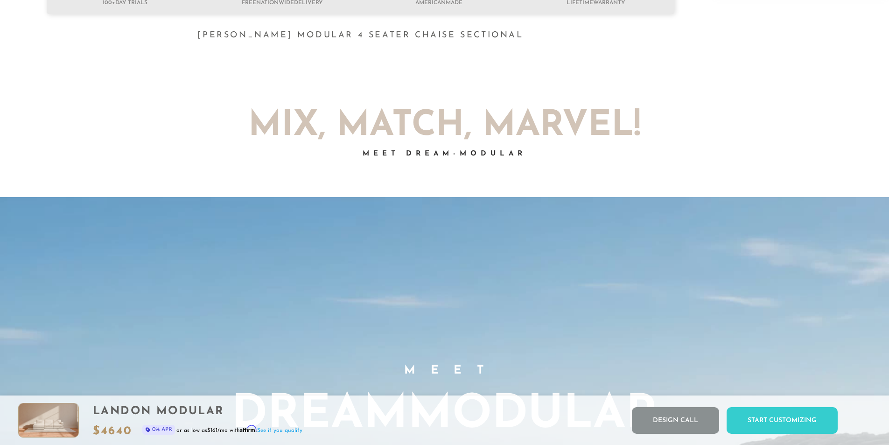
scroll to position [0, 0]
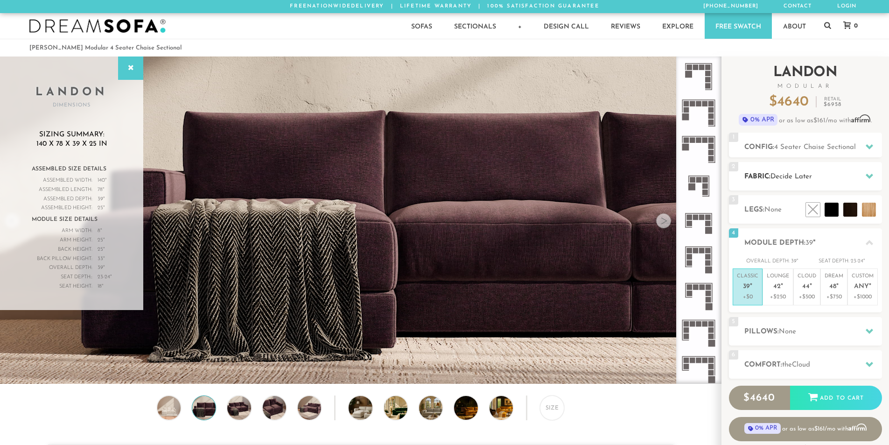
click at [807, 171] on h2 "Fabric: Decide Later" at bounding box center [813, 176] width 138 height 11
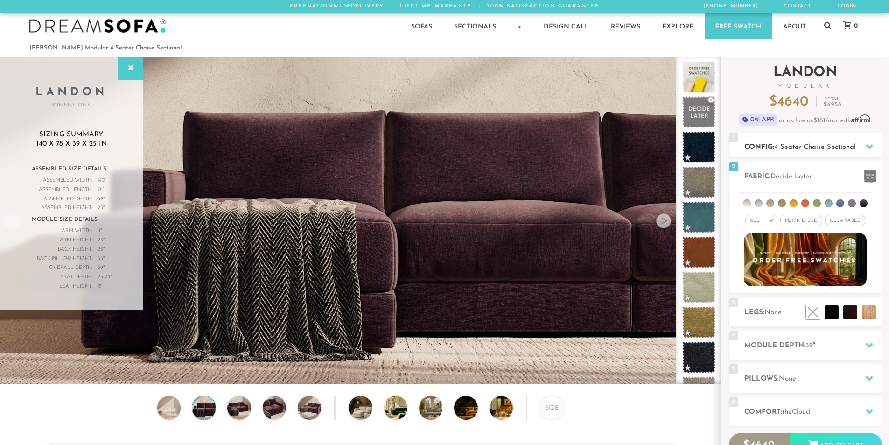
click at [808, 140] on div "1 Config: 4 Seater Chaise Sectional R" at bounding box center [805, 145] width 153 height 25
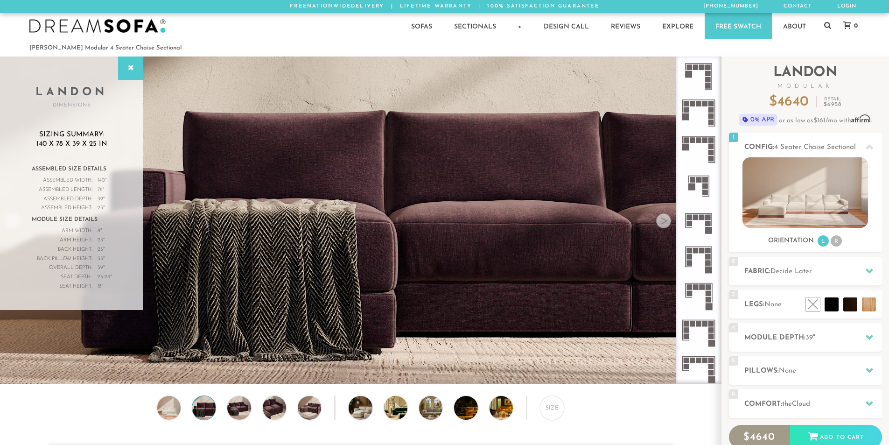
drag, startPoint x: 52, startPoint y: 411, endPoint x: 60, endPoint y: 17, distance: 393.9
click at [52, 411] on div "Size" at bounding box center [360, 409] width 721 height 29
